Goal: Transaction & Acquisition: Purchase product/service

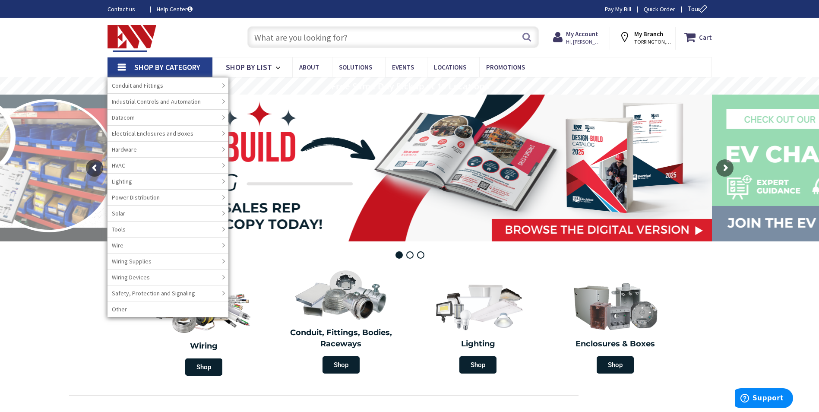
click at [652, 35] on strong "My Branch" at bounding box center [648, 34] width 29 height 8
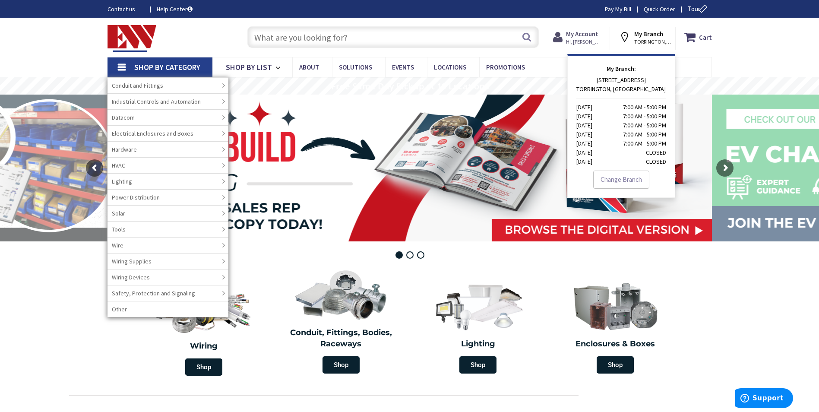
click at [598, 36] on strong "My Account" at bounding box center [582, 34] width 32 height 8
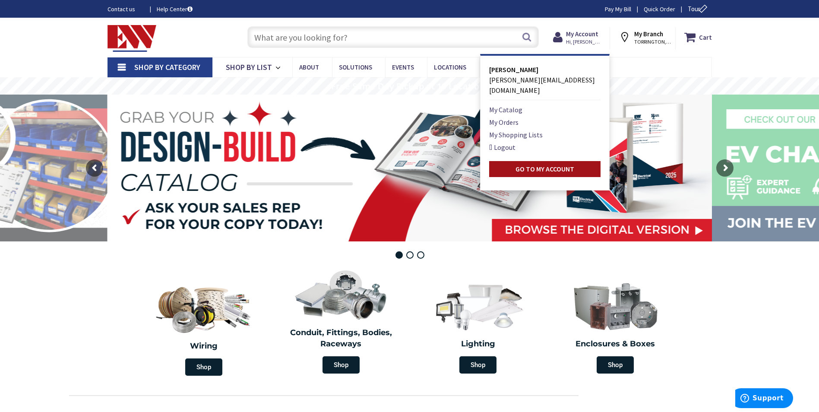
click at [537, 165] on strong "Go to My Account" at bounding box center [545, 169] width 59 height 9
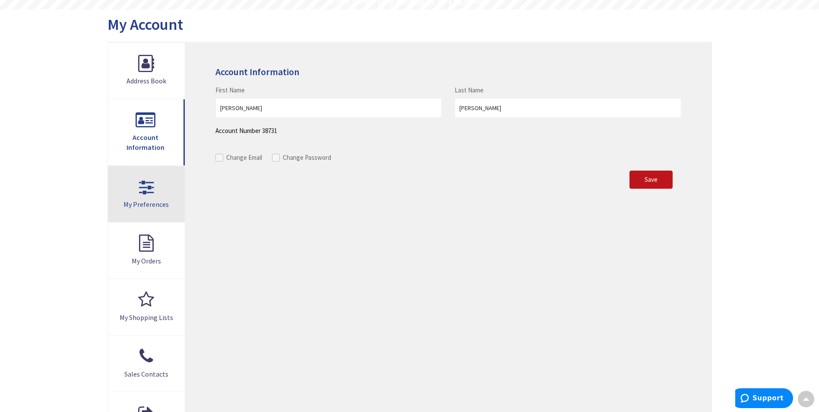
scroll to position [173, 0]
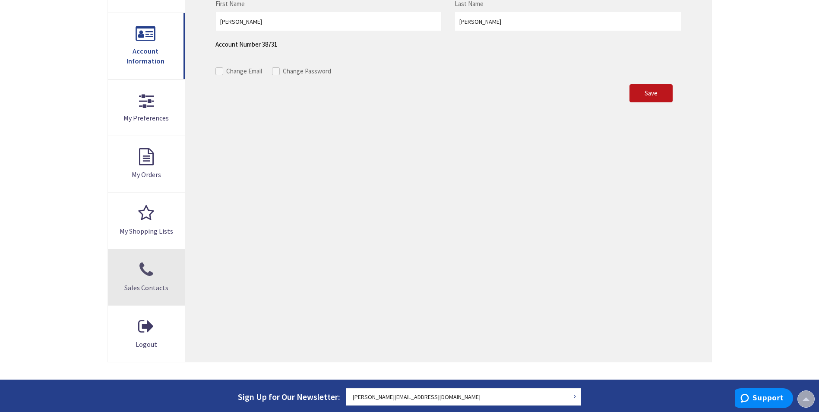
click at [168, 270] on link "Sales Contacts" at bounding box center [146, 277] width 77 height 56
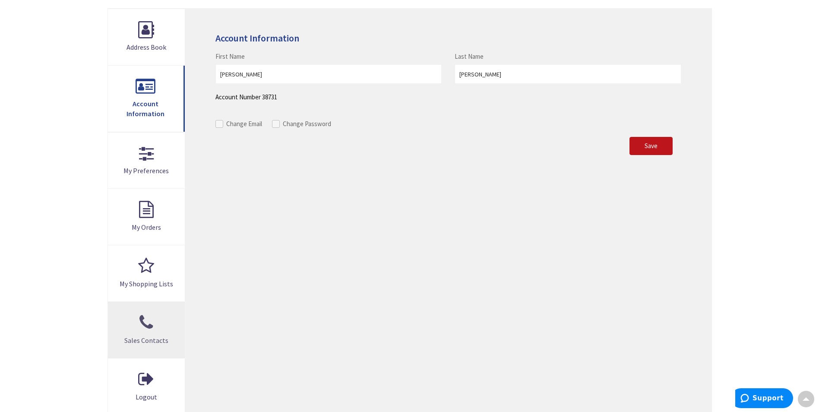
scroll to position [86, 0]
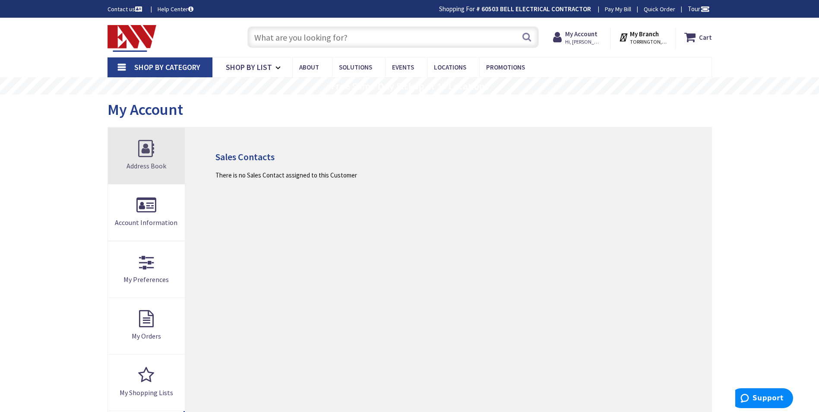
click at [142, 164] on span "Address Book" at bounding box center [147, 165] width 40 height 9
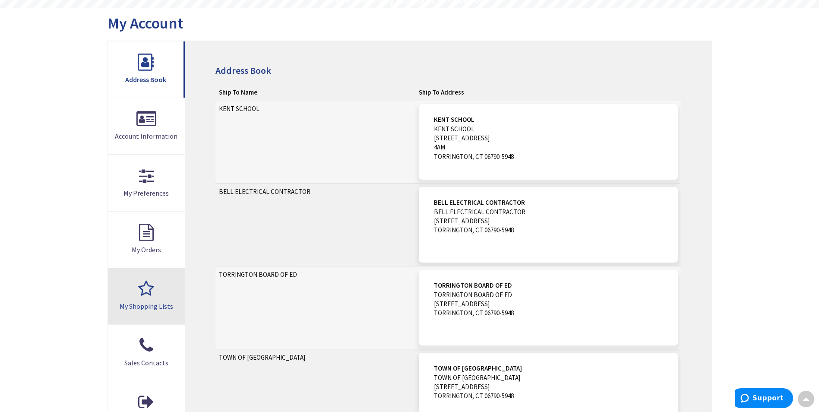
scroll to position [1, 0]
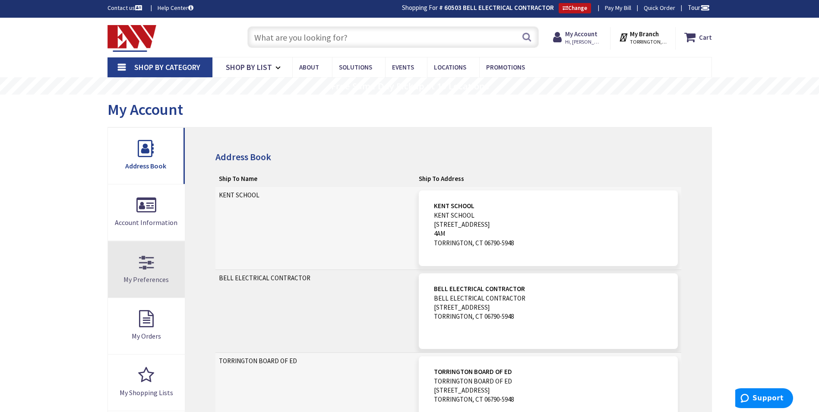
click at [129, 271] on link "My Preferences" at bounding box center [146, 269] width 77 height 56
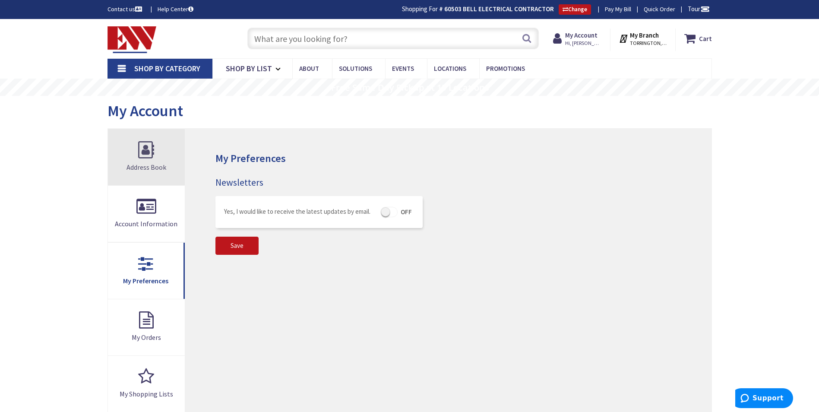
click at [151, 164] on span "Address Book" at bounding box center [147, 167] width 40 height 9
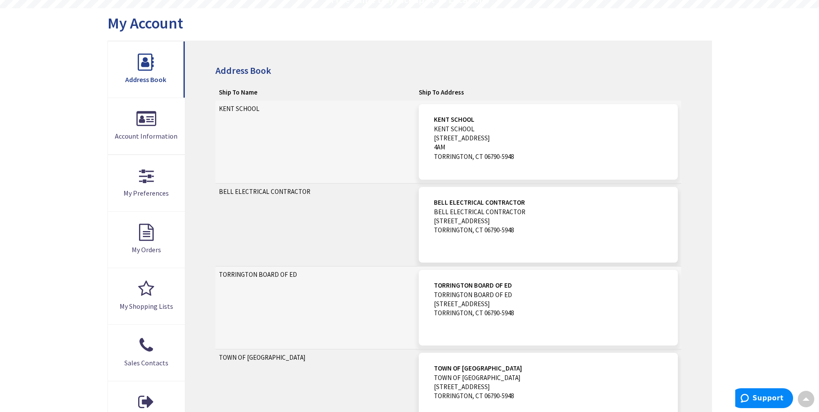
scroll to position [1, 0]
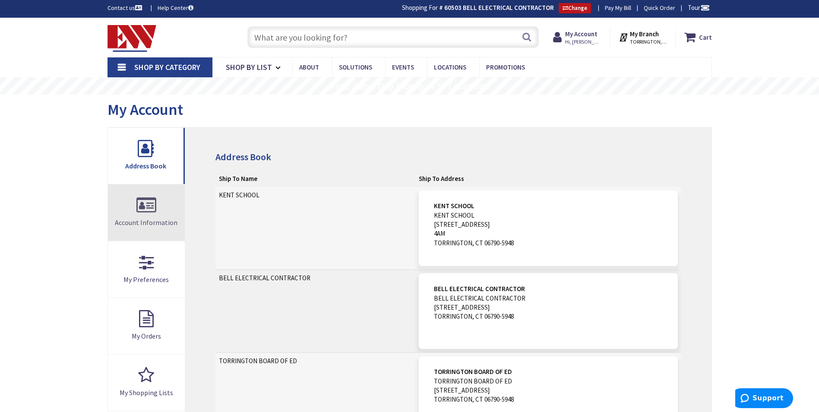
click at [158, 203] on link "Account Information" at bounding box center [146, 212] width 77 height 56
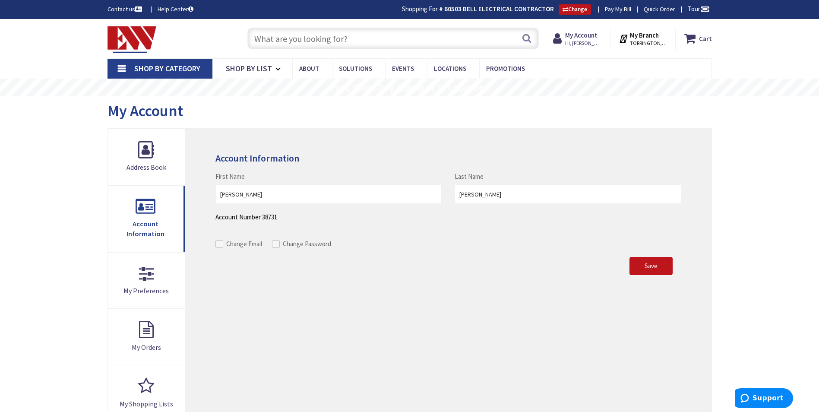
click at [129, 10] on link "Contact us" at bounding box center [126, 9] width 36 height 9
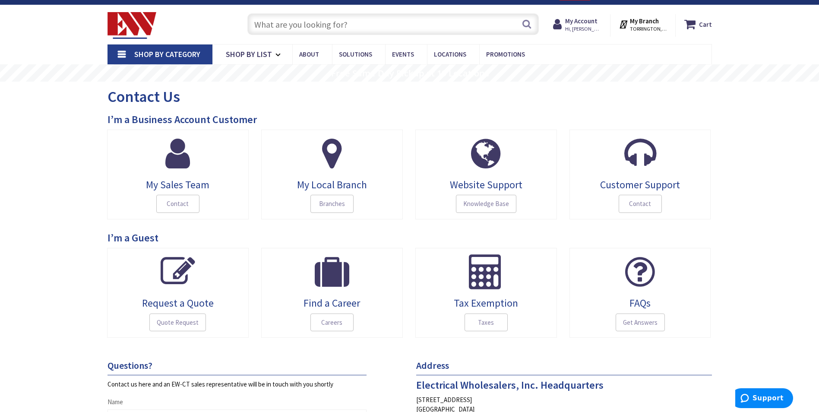
scroll to position [86, 0]
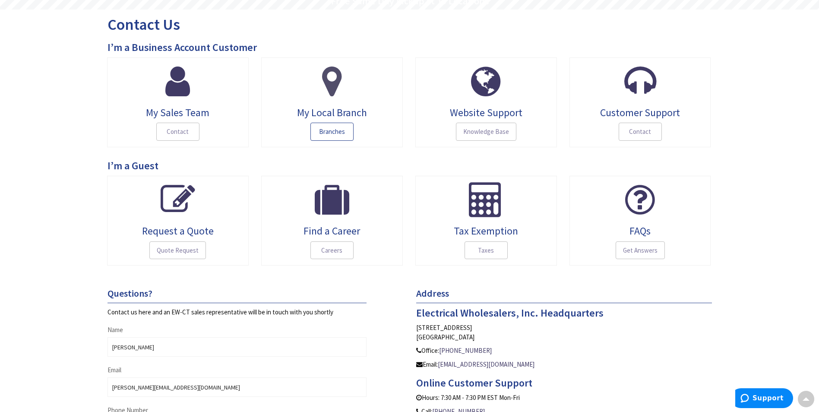
click at [332, 132] on span "Branches" at bounding box center [331, 132] width 43 height 18
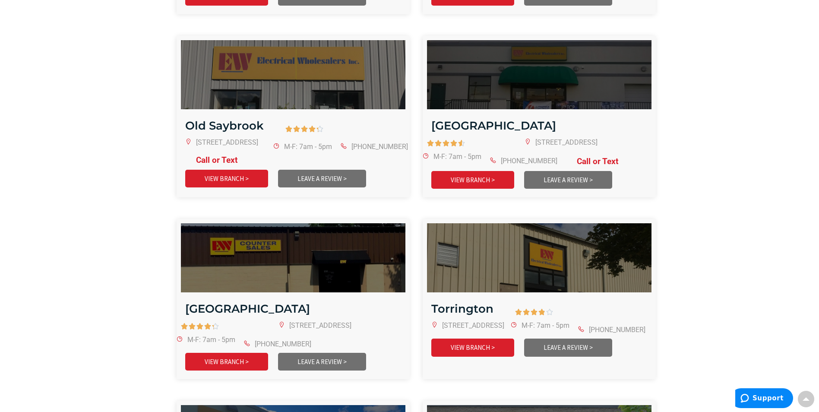
scroll to position [1728, 0]
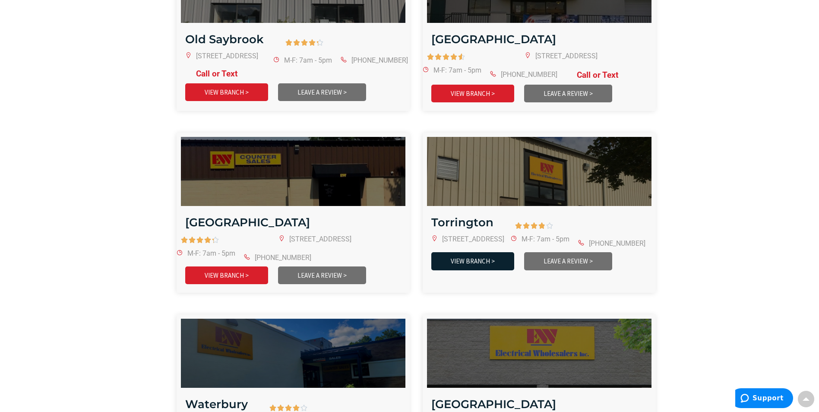
click at [462, 252] on link "VIEW BRANCH >" at bounding box center [472, 261] width 83 height 18
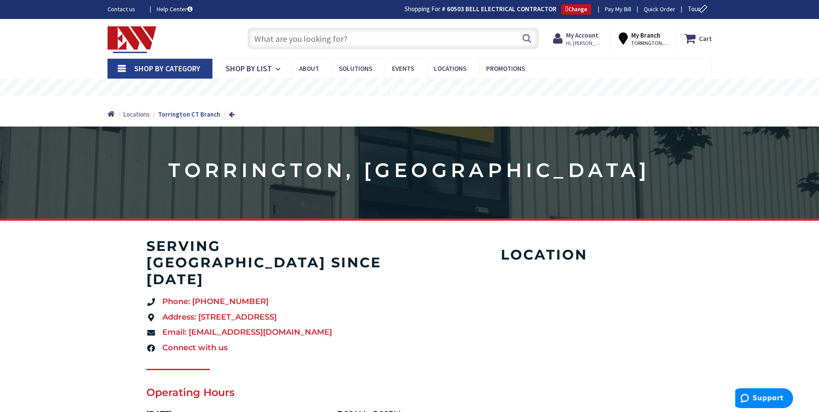
click at [307, 40] on input "text" at bounding box center [392, 39] width 291 height 22
type input "1"
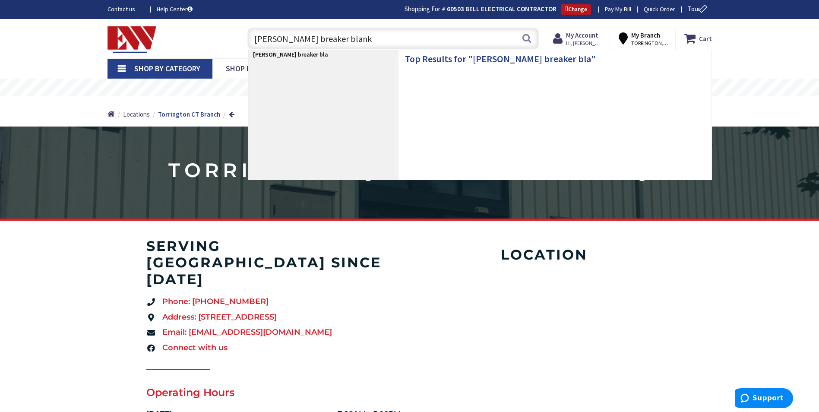
type input "eaton breaker blanks"
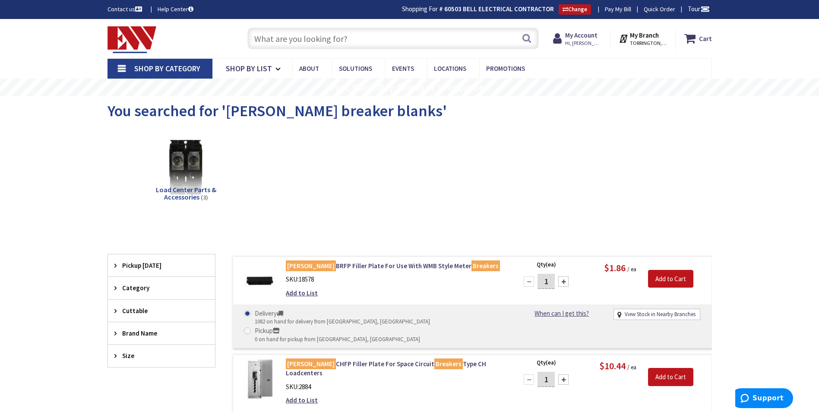
click at [349, 41] on input "text" at bounding box center [392, 39] width 291 height 22
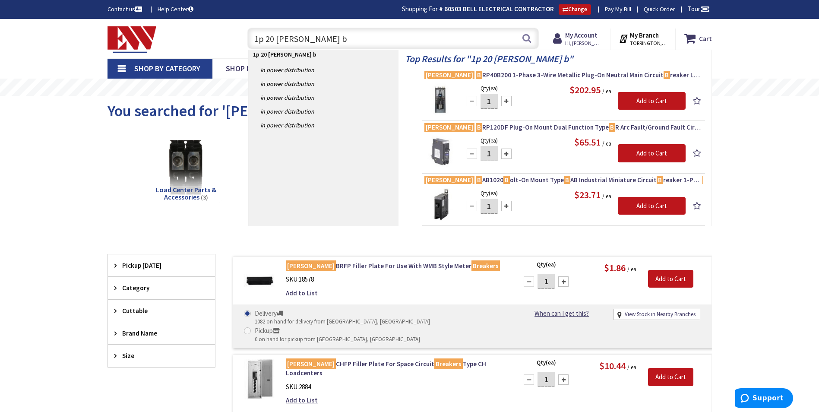
type input "1p 20 eaton br"
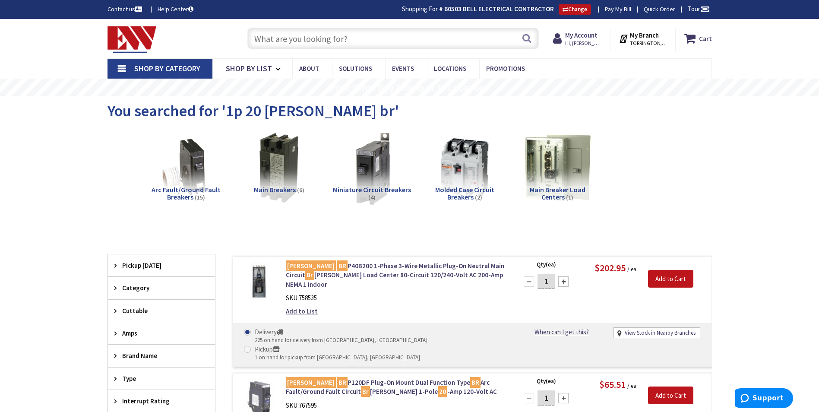
click at [358, 180] on img at bounding box center [371, 168] width 78 height 78
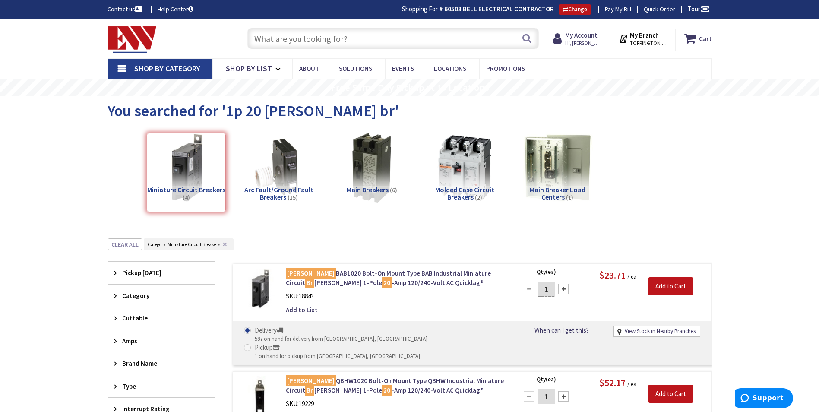
click at [468, 184] on img at bounding box center [464, 168] width 78 height 78
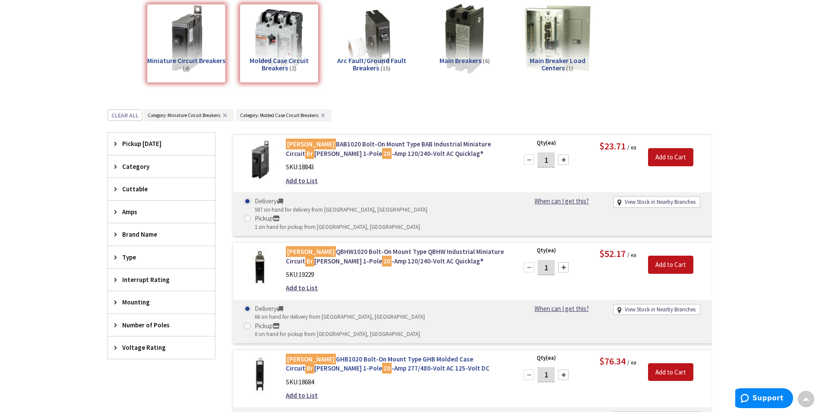
scroll to position [66, 0]
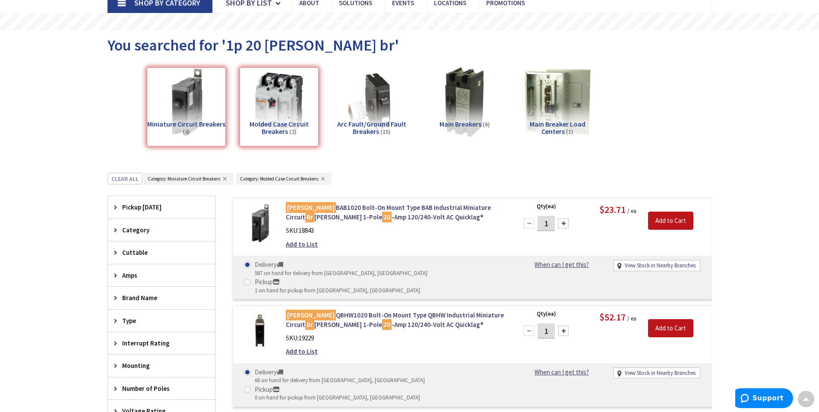
click at [217, 120] on div "Miniature Circuit Breakers (4)" at bounding box center [186, 106] width 79 height 79
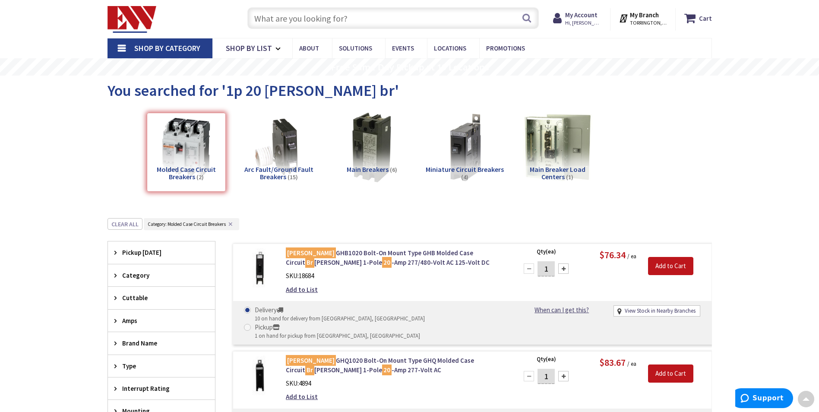
scroll to position [0, 0]
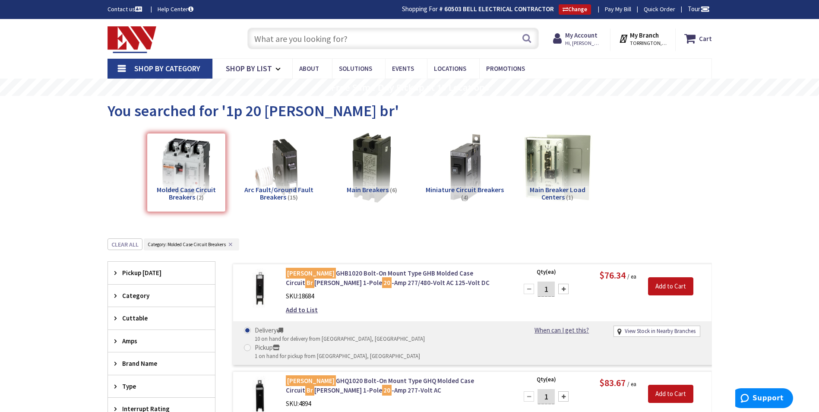
click at [158, 65] on span "Shop By Category" at bounding box center [167, 68] width 66 height 10
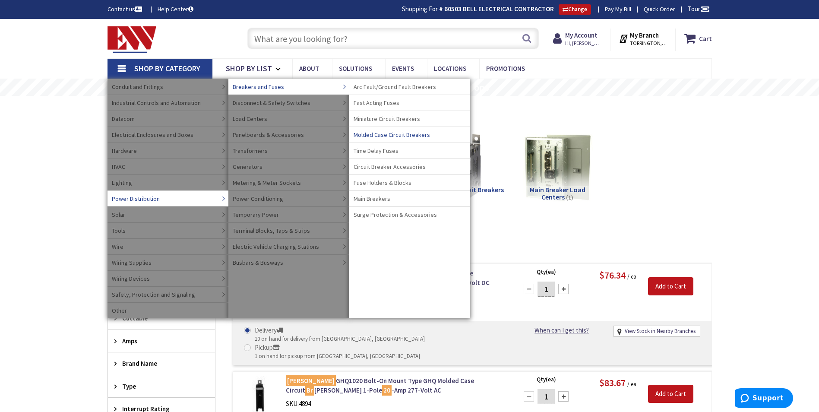
click at [381, 134] on span "Molded Case Circuit Breakers" at bounding box center [392, 134] width 76 height 9
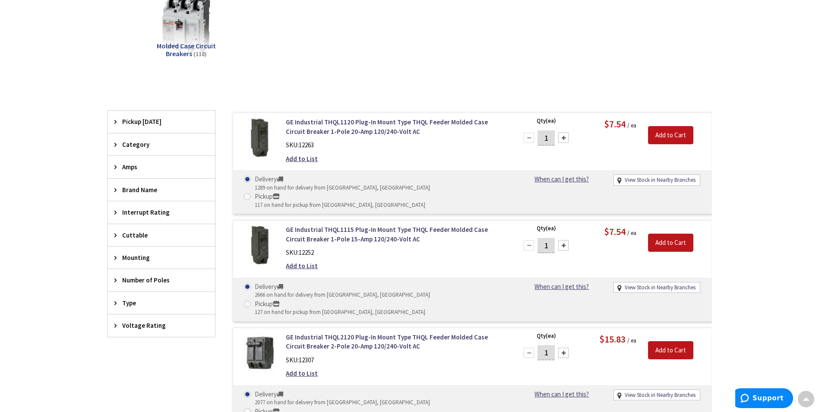
click at [147, 184] on div "Brand Name" at bounding box center [161, 190] width 107 height 22
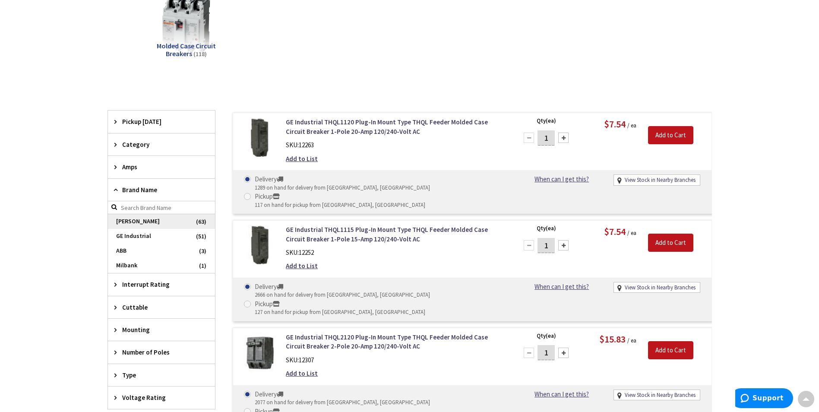
scroll to position [174, 0]
click at [132, 225] on span "[PERSON_NAME]" at bounding box center [161, 221] width 107 height 15
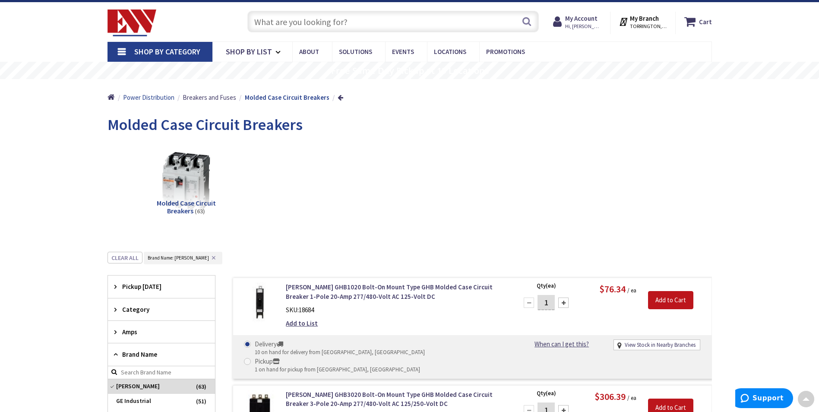
scroll to position [1, 0]
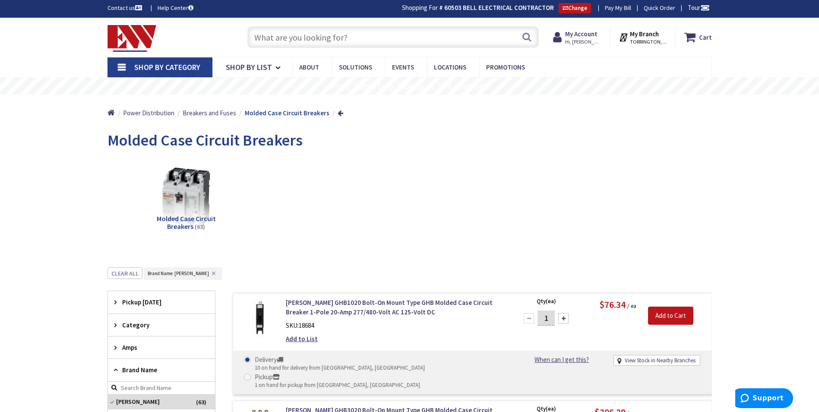
click at [155, 71] on span "Shop By Category" at bounding box center [167, 67] width 66 height 10
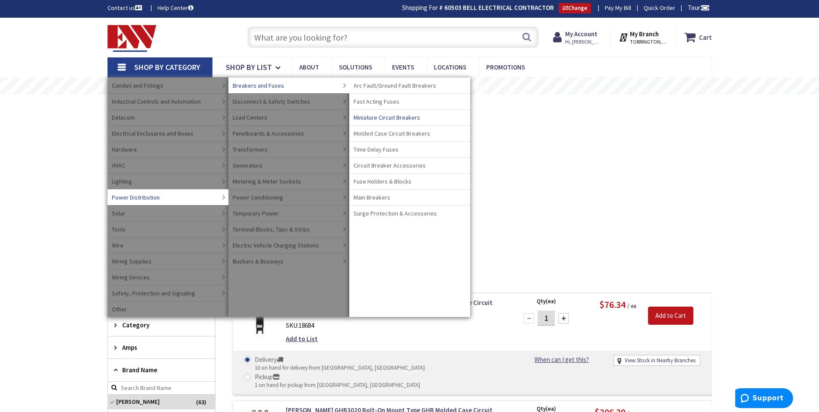
click at [375, 120] on span "Miniature Circuit Breakers" at bounding box center [387, 117] width 66 height 9
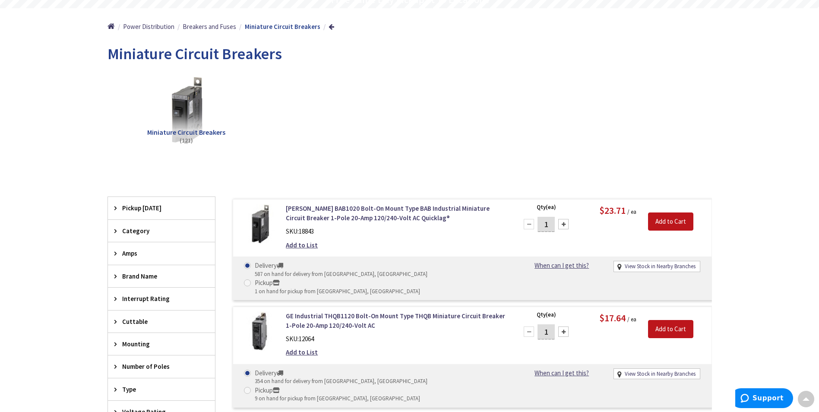
scroll to position [88, 0]
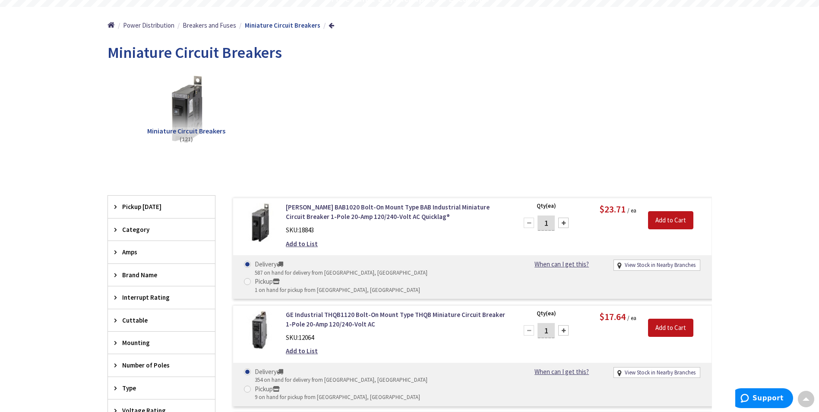
click at [139, 282] on div "Brand Name" at bounding box center [161, 275] width 107 height 22
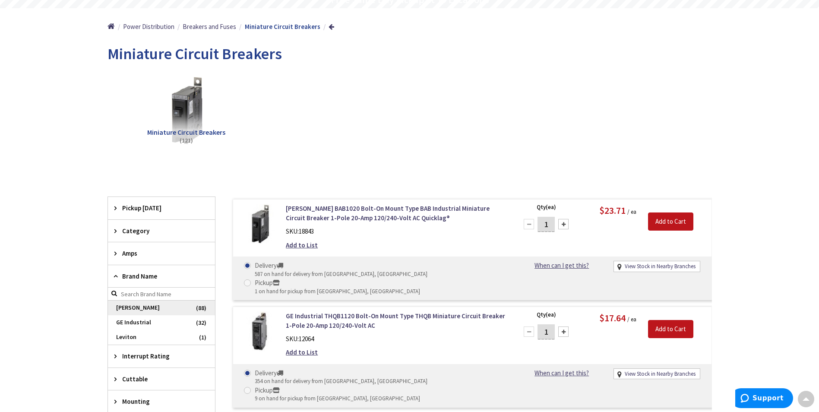
click at [133, 312] on span "[PERSON_NAME]" at bounding box center [161, 308] width 107 height 15
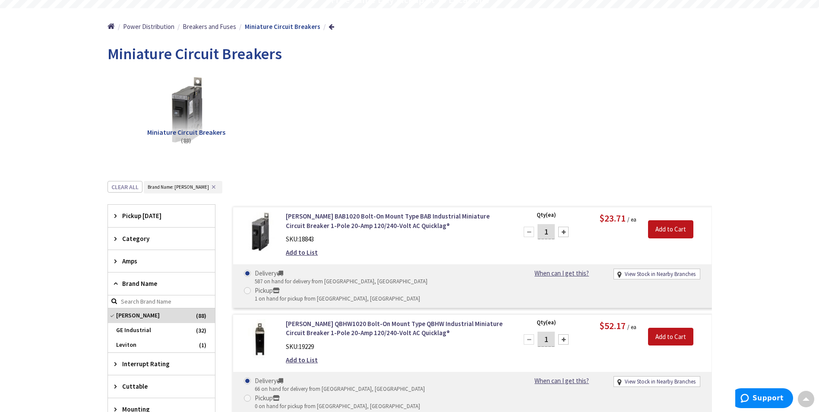
click at [127, 261] on span "Amps" at bounding box center [157, 260] width 70 height 9
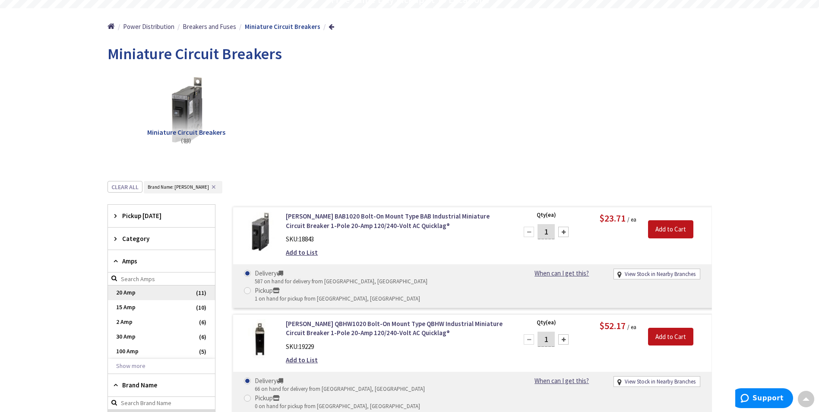
click at [130, 291] on span "20 Amp" at bounding box center [161, 292] width 107 height 15
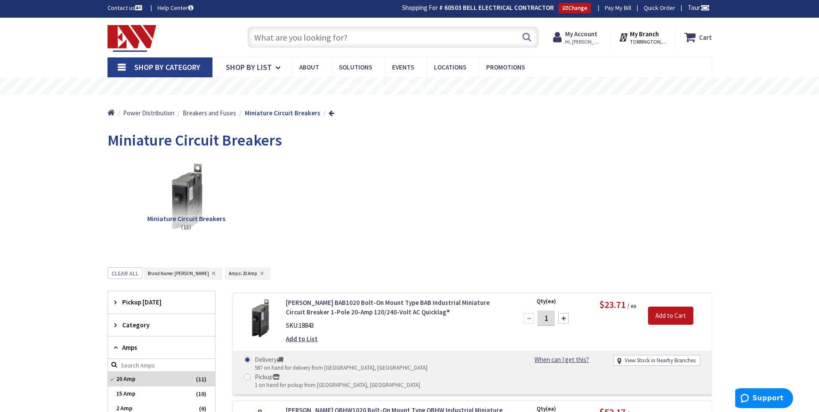
click at [161, 70] on span "Shop By Category" at bounding box center [167, 67] width 66 height 10
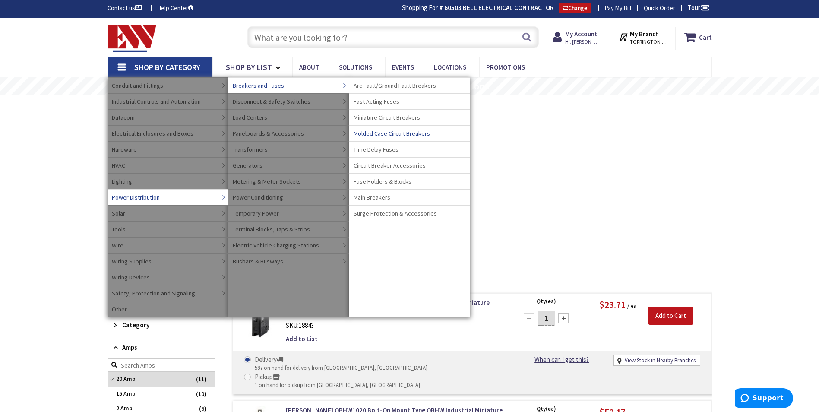
click at [385, 134] on span "Molded Case Circuit Breakers" at bounding box center [392, 133] width 76 height 9
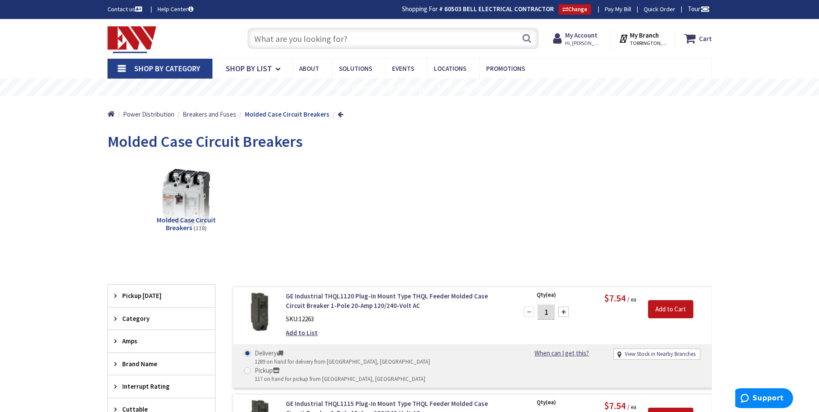
click at [290, 35] on input "text" at bounding box center [392, 39] width 291 height 22
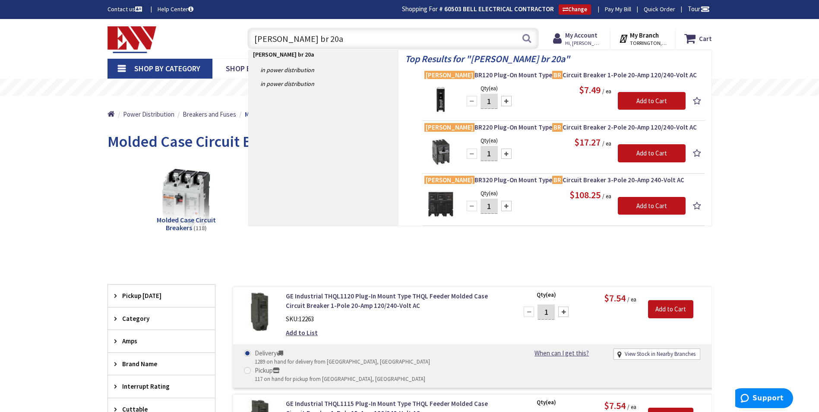
drag, startPoint x: 312, startPoint y: 38, endPoint x: 282, endPoint y: 44, distance: 31.2
click at [282, 44] on input "eaton br 20a" at bounding box center [392, 39] width 291 height 22
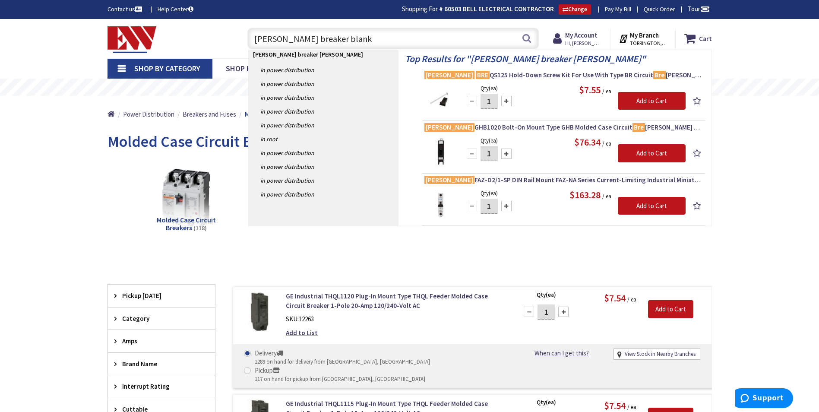
type input "eaton breaker blanks"
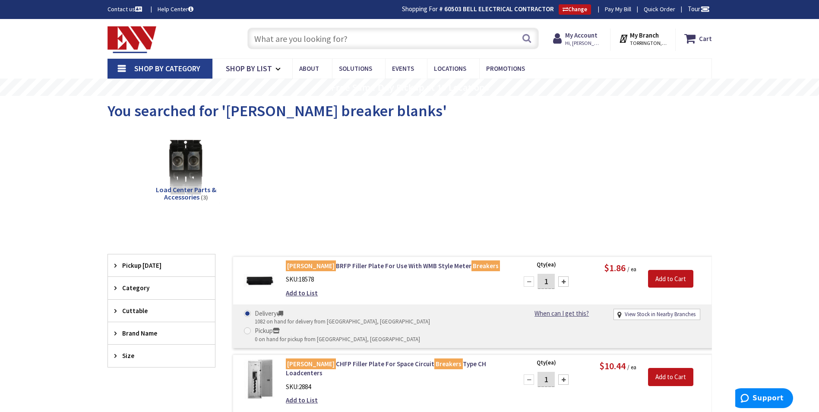
click at [291, 40] on input "text" at bounding box center [392, 39] width 291 height 22
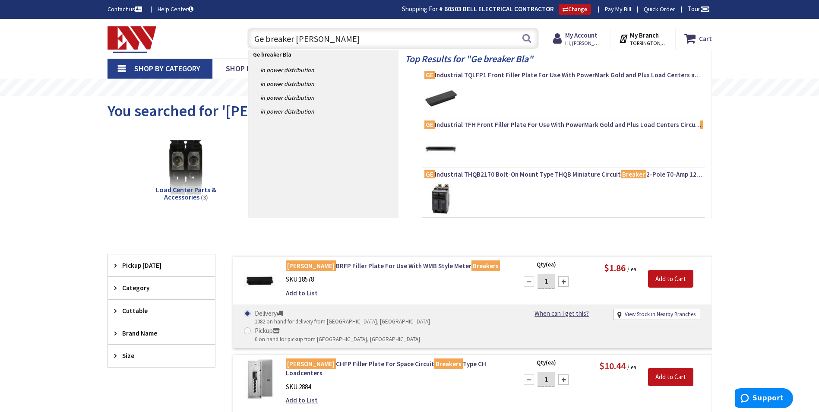
type input "Ge breaker Blank"
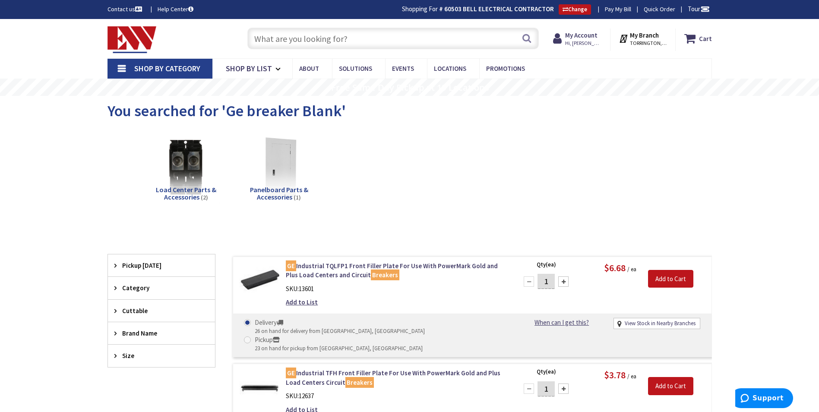
click at [266, 40] on input "text" at bounding box center [392, 39] width 291 height 22
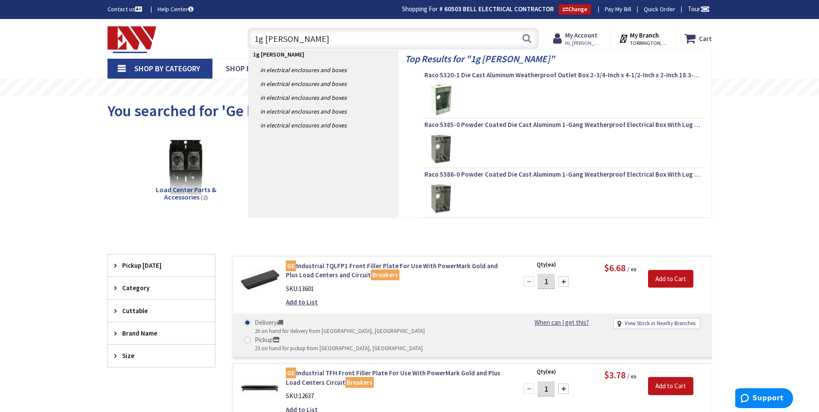
type input "1g bell box"
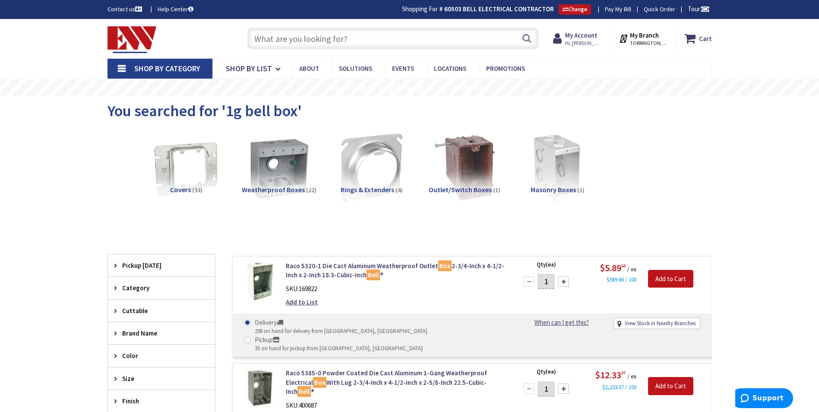
click at [115, 181] on div "View Subcategories Covers (33) Weatherproof Boxes (22) Rings & Extenders (4) Ou…" at bounding box center [410, 174] width 604 height 93
click at [305, 43] on input "text" at bounding box center [392, 39] width 291 height 22
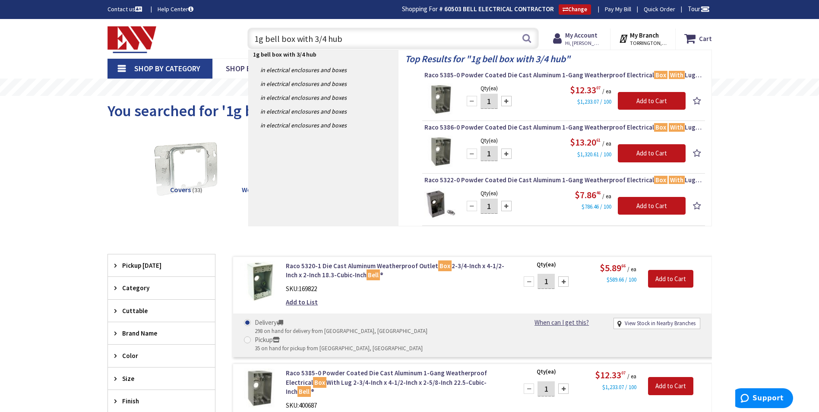
type input "1g bell box with 3/4 hubs"
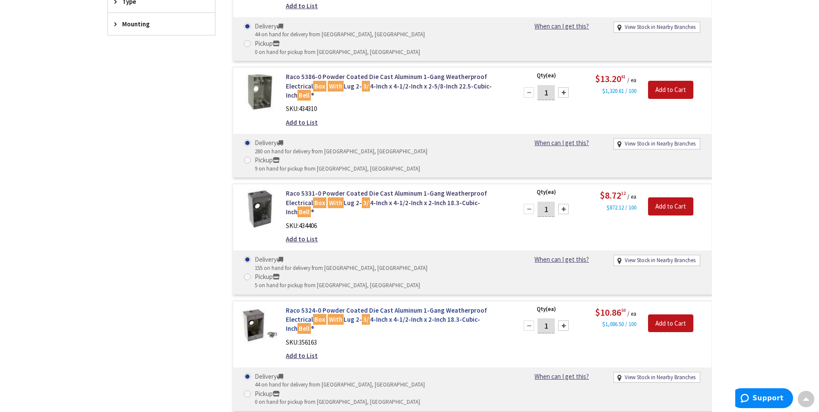
scroll to position [433, 0]
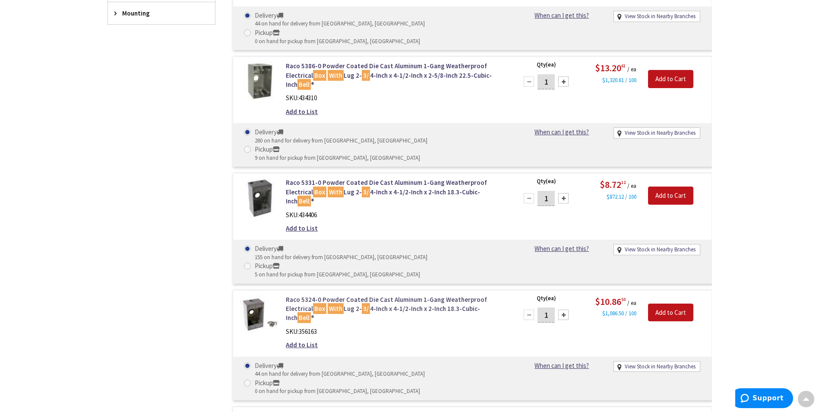
click at [367, 295] on link "Raco 5324-0 Powder Coated Die Cast Aluminum 1-Gang Weatherproof Electrical Box …" at bounding box center [396, 309] width 220 height 28
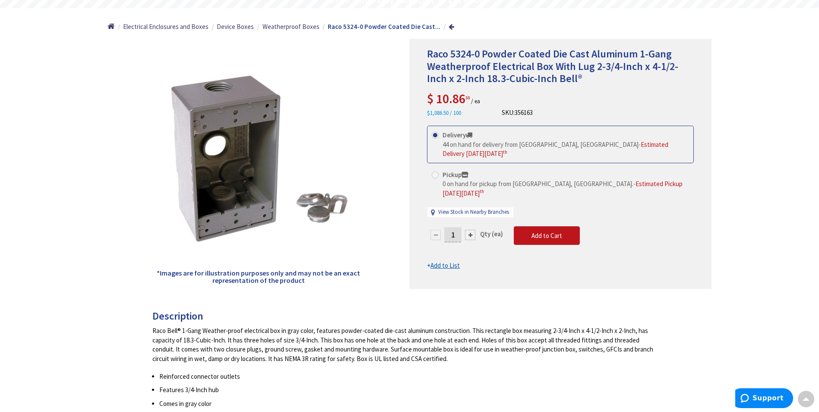
scroll to position [1, 0]
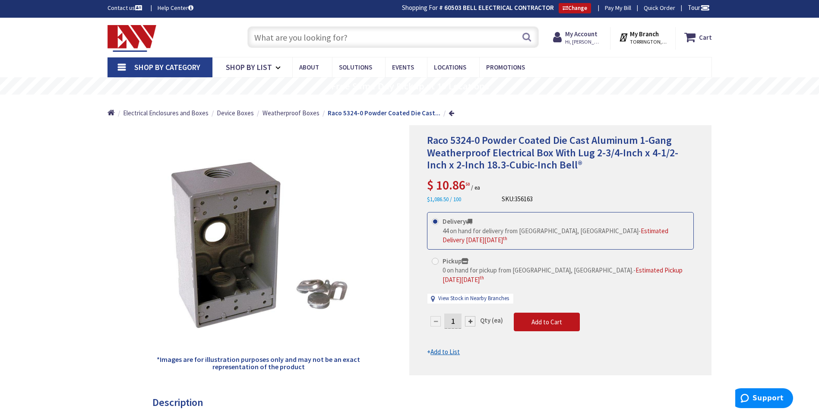
click at [380, 36] on input "text" at bounding box center [392, 37] width 291 height 22
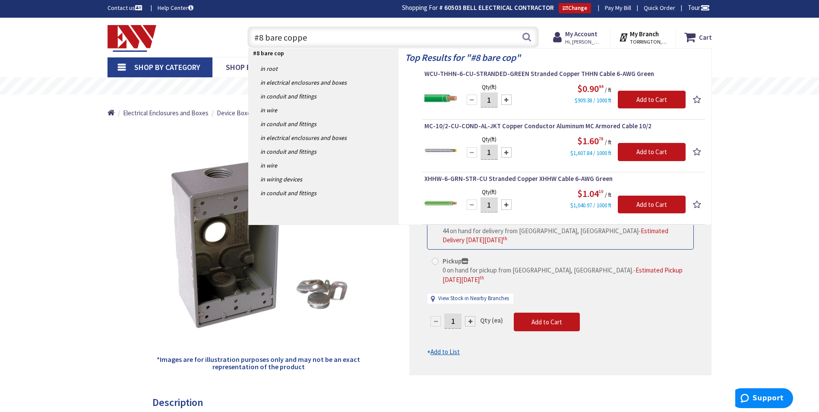
type input "#8 bare copper"
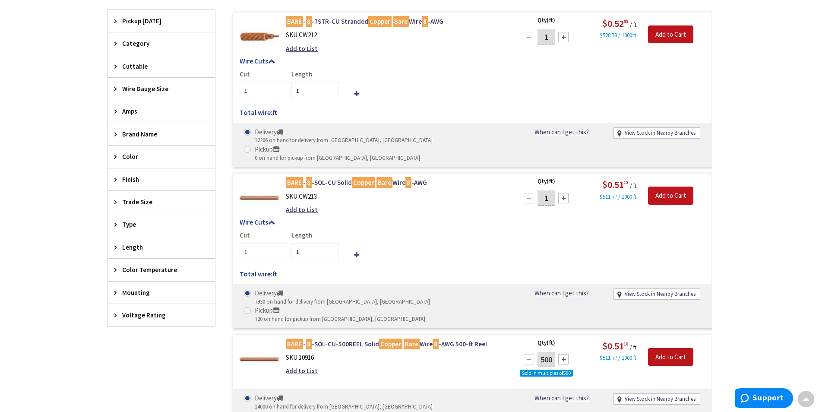
scroll to position [260, 0]
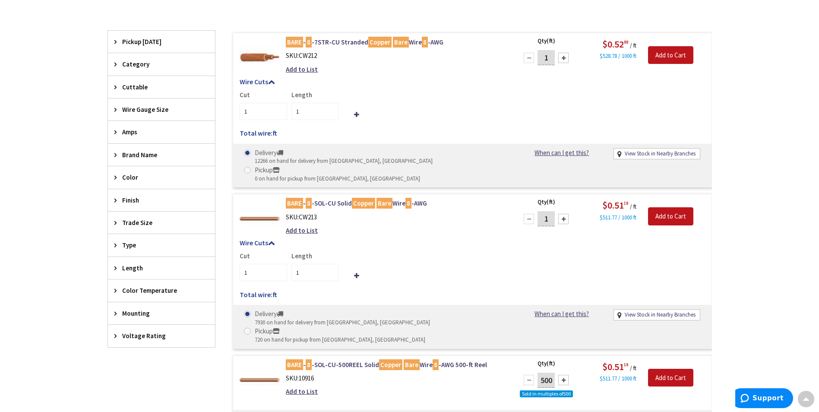
click at [306, 251] on div "Length 1" at bounding box center [313, 266] width 52 height 30
click at [303, 264] on input "1" at bounding box center [314, 272] width 47 height 17
type input "350"
click at [441, 251] on div "Cut 1 Length 350" at bounding box center [472, 266] width 465 height 30
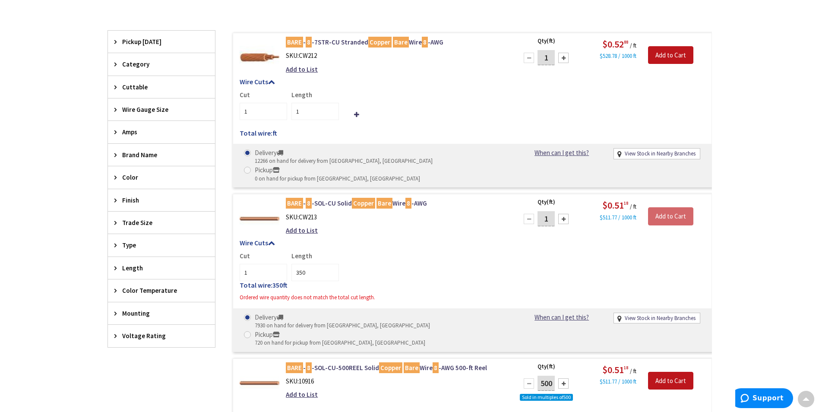
click at [552, 211] on input "1" at bounding box center [546, 218] width 17 height 15
type input "350"
click at [504, 251] on div "Cut 1 Length 350" at bounding box center [472, 266] width 465 height 30
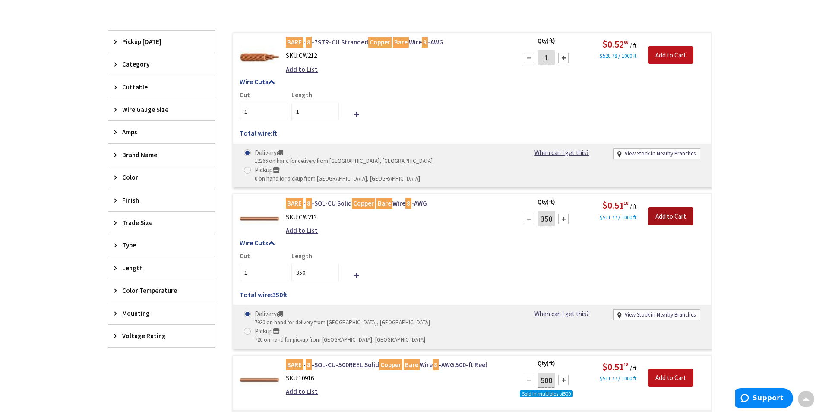
click at [681, 207] on input "Add to Cart" at bounding box center [670, 216] width 45 height 18
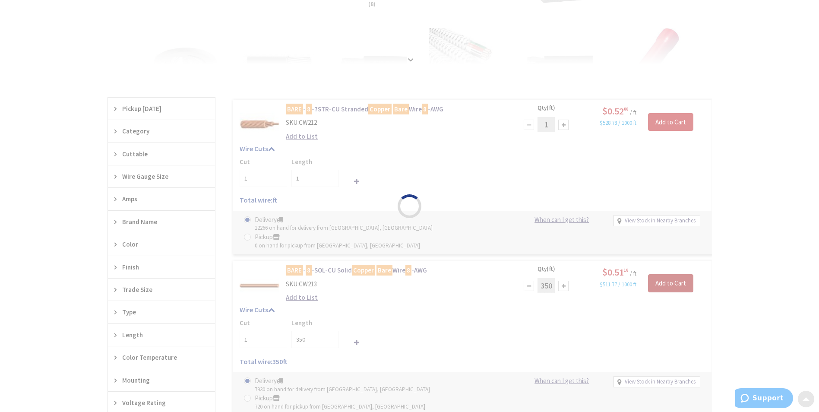
scroll to position [174, 0]
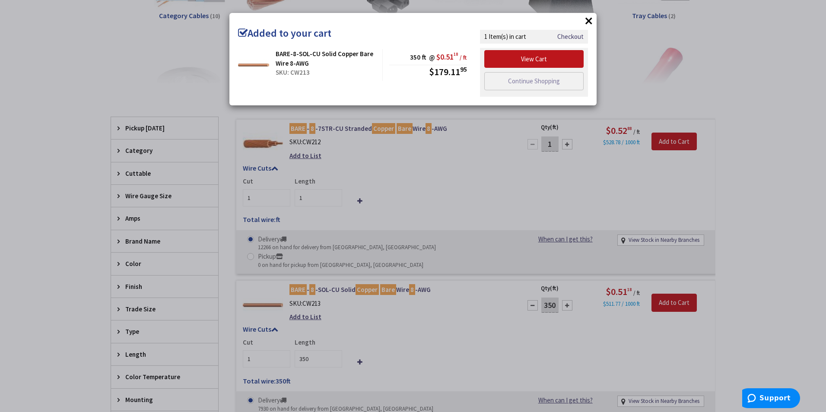
click at [583, 20] on button "×" at bounding box center [588, 20] width 13 height 13
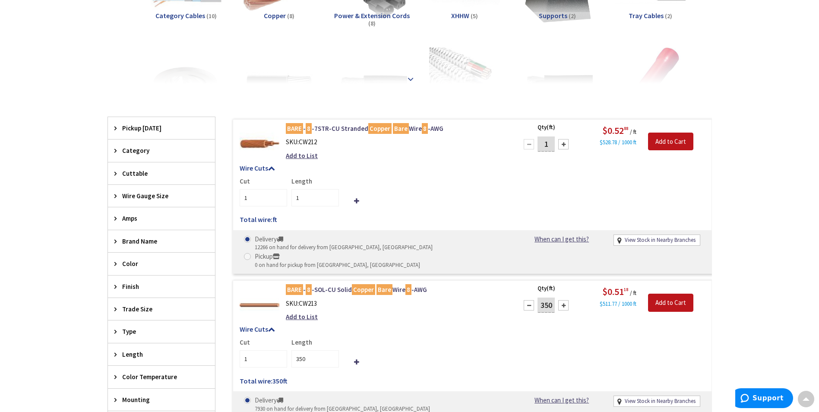
scroll to position [1, 0]
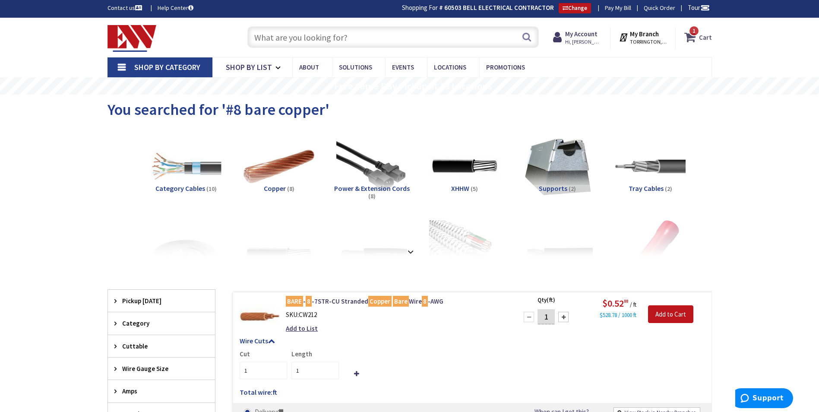
click at [691, 36] on icon at bounding box center [691, 37] width 15 height 16
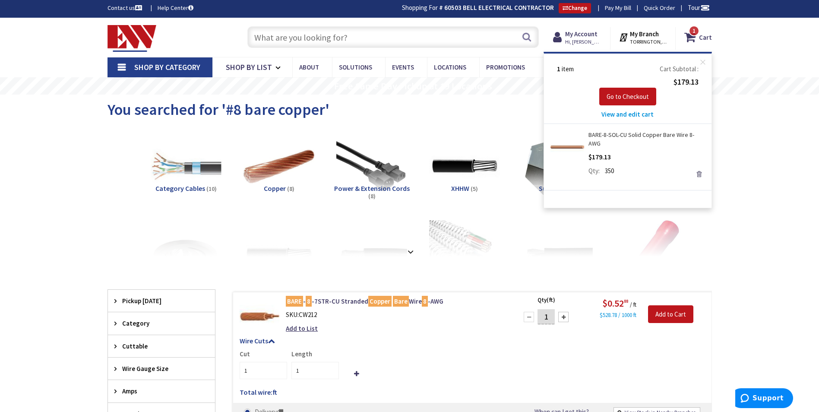
click at [704, 170] on link "Remove" at bounding box center [699, 174] width 12 height 12
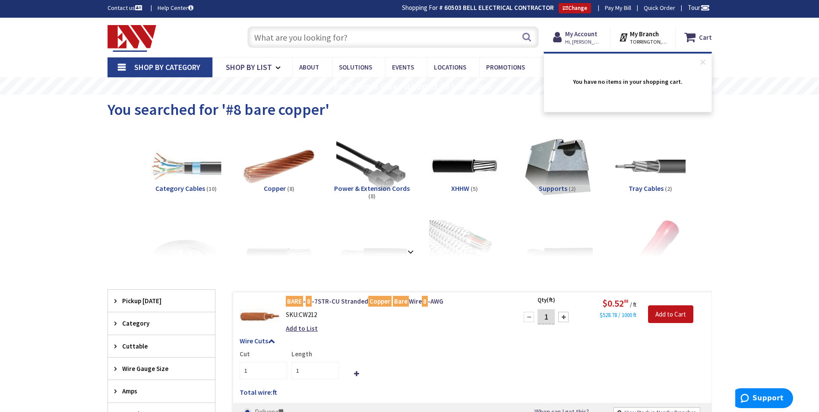
scroll to position [0, 0]
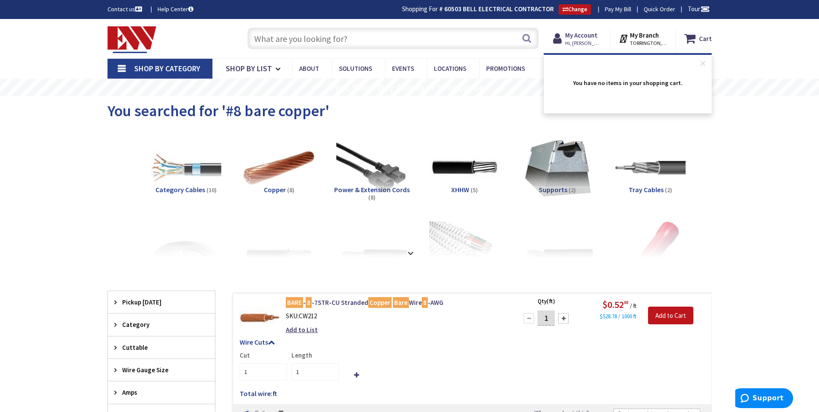
click at [445, 28] on input "text" at bounding box center [392, 39] width 291 height 22
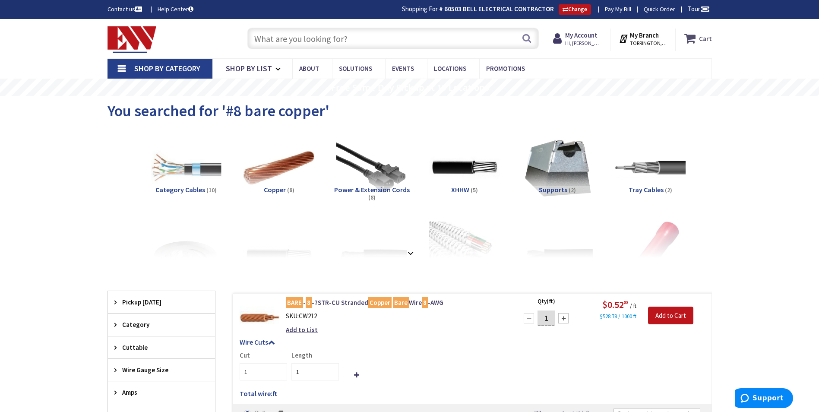
click at [684, 31] on link "Cart" at bounding box center [698, 39] width 28 height 16
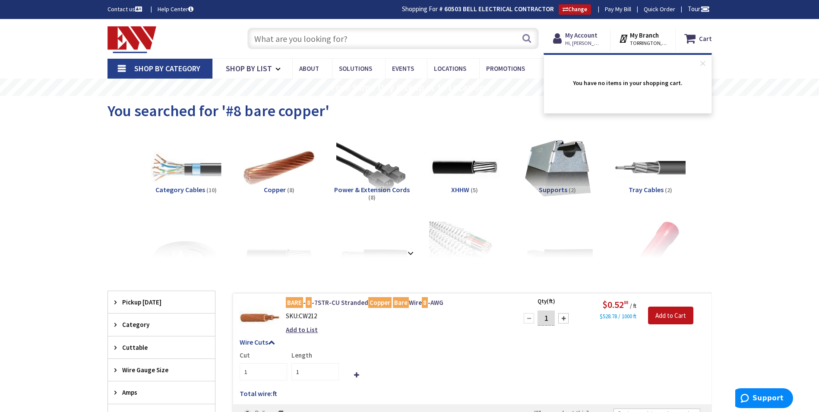
click at [442, 32] on input "text" at bounding box center [392, 39] width 291 height 22
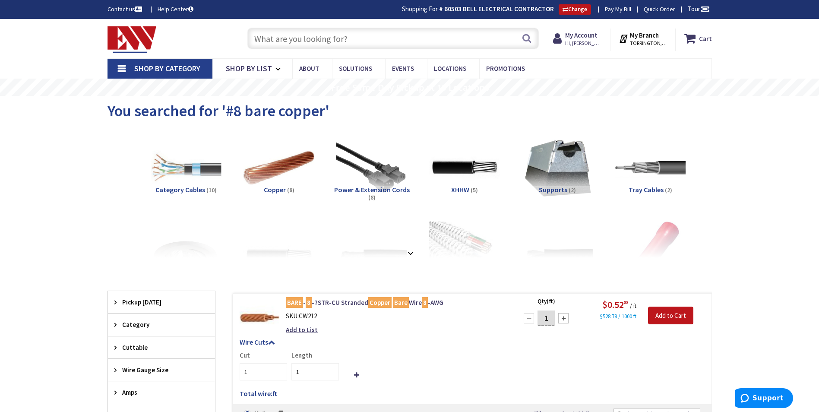
click at [418, 47] on input "text" at bounding box center [392, 39] width 291 height 22
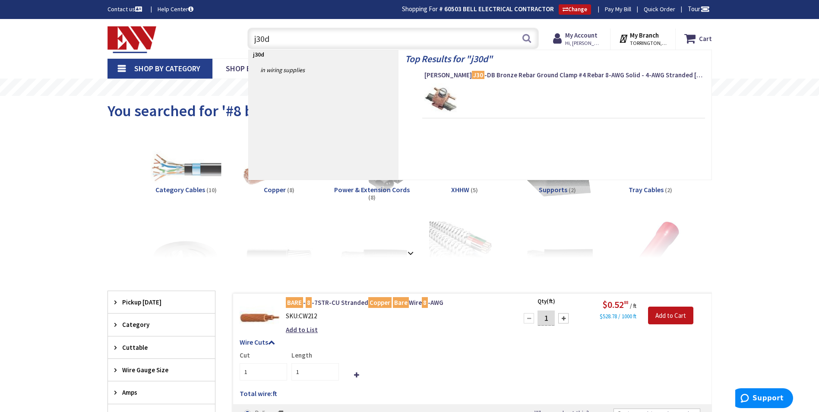
type input "j30db"
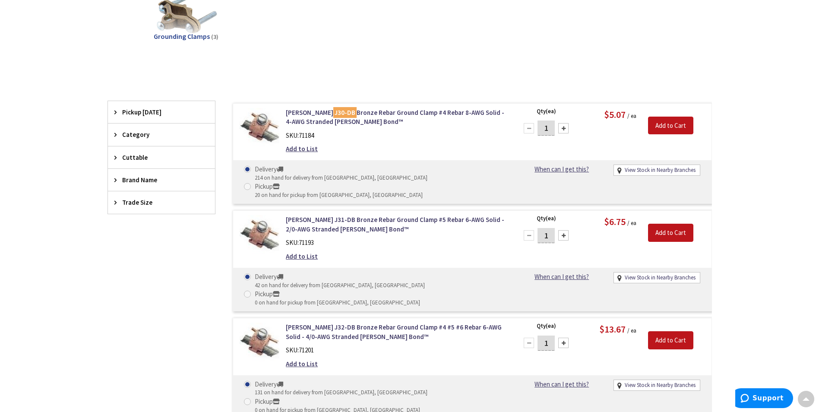
scroll to position [174, 0]
